Goal: Task Accomplishment & Management: Use online tool/utility

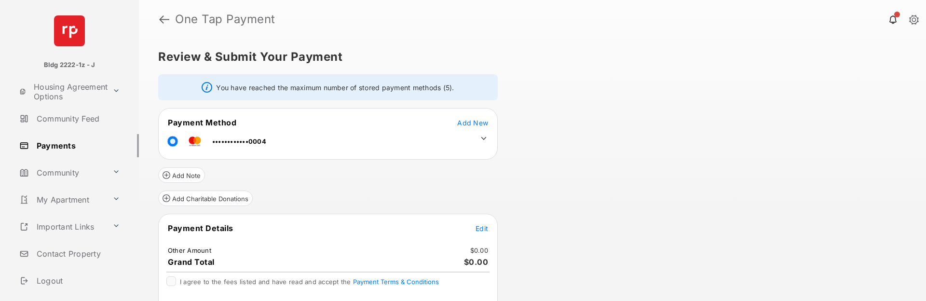
click at [476, 125] on span "Add New" at bounding box center [472, 123] width 31 height 8
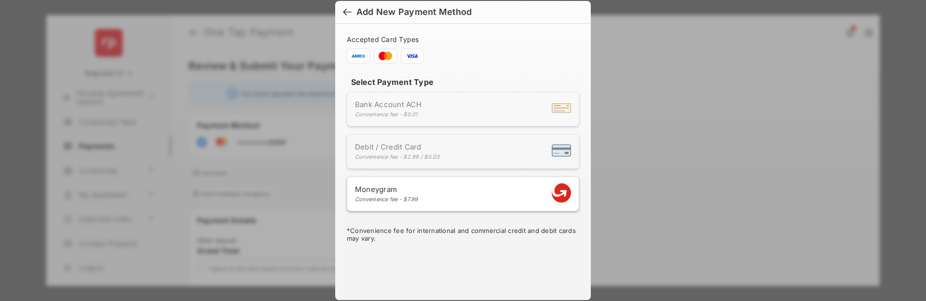
click at [410, 154] on div "Convenience fee - $2.99 / $0.03" at bounding box center [397, 156] width 85 height 7
click at [412, 112] on div "Convenience fee - $0.01" at bounding box center [388, 114] width 67 height 7
click at [343, 13] on div at bounding box center [347, 13] width 9 height 11
